Goal: Task Accomplishment & Management: Use online tool/utility

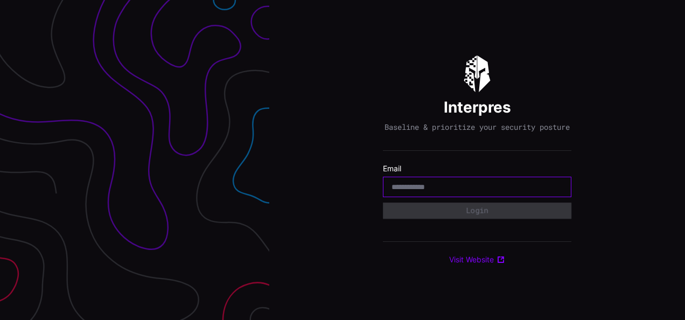
click at [477, 189] on input "email" at bounding box center [477, 187] width 171 height 10
type input "**********"
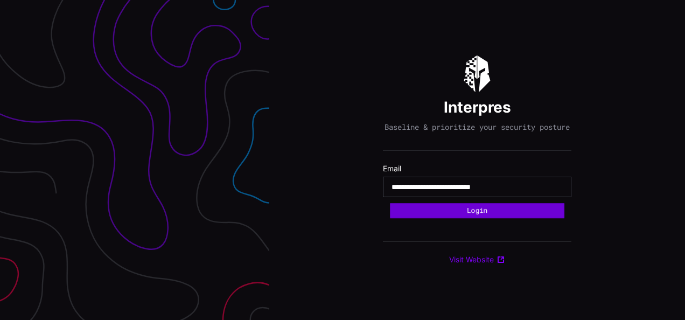
click at [464, 213] on button "Login" at bounding box center [477, 210] width 174 height 15
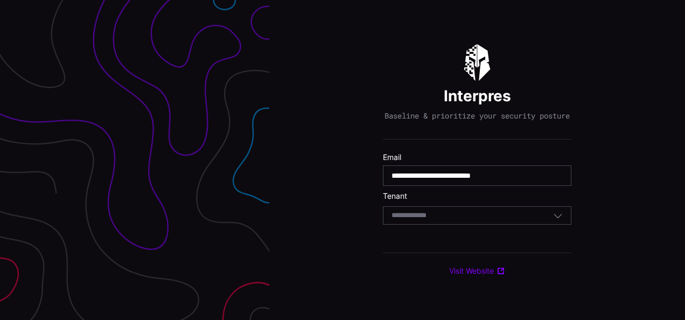
click at [435, 225] on div "Select Tenant" at bounding box center [477, 215] width 188 height 18
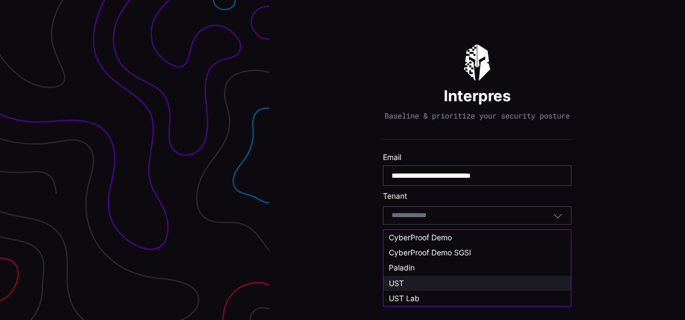
click at [435, 282] on div "UST" at bounding box center [477, 283] width 177 height 10
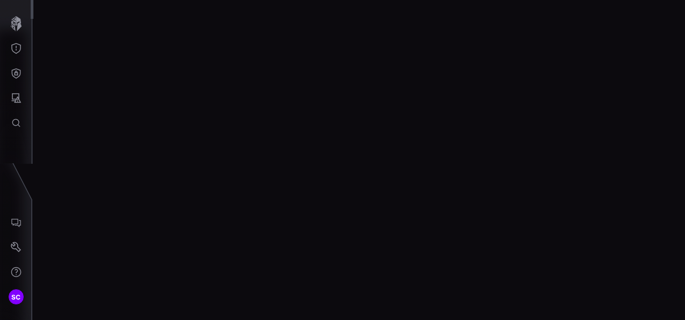
click at [12, 123] on icon "Global Search" at bounding box center [16, 123] width 8 height 8
